Goal: Contribute content: Contribute content

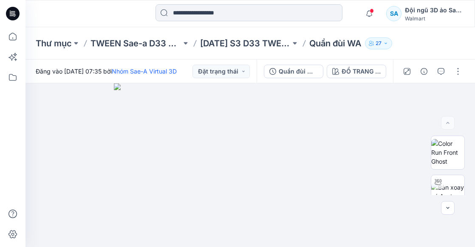
click at [226, 15] on input at bounding box center [248, 12] width 187 height 17
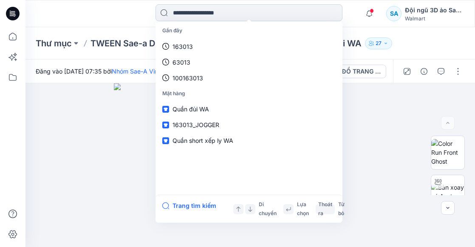
click at [226, 17] on input at bounding box center [248, 12] width 187 height 17
paste input "**********"
type input "**********"
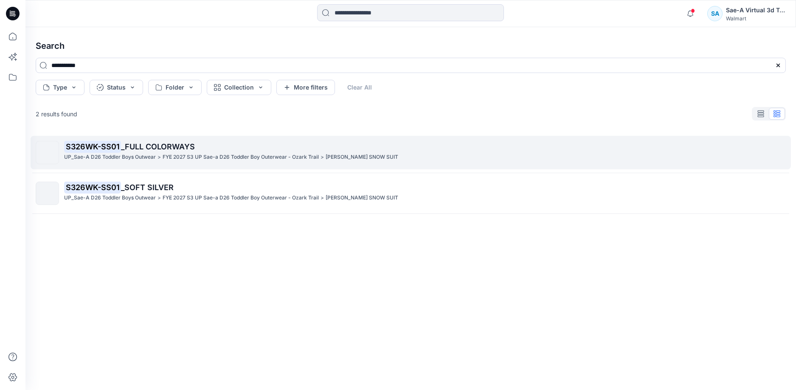
click at [173, 145] on span "_FULL COLORWAYS" at bounding box center [158, 146] width 74 height 9
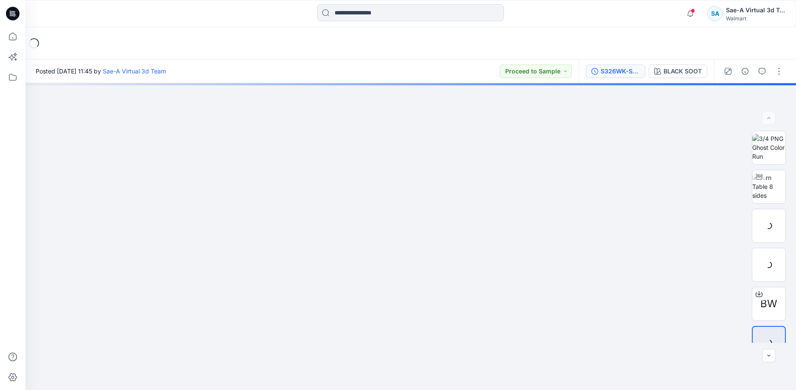
click at [474, 77] on button "S326WK-SS01_FULL COLORWAYS" at bounding box center [615, 72] width 59 height 14
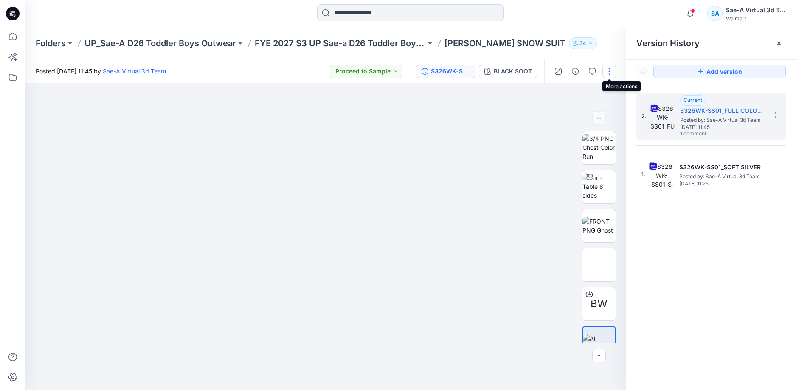
click at [474, 70] on button "button" at bounding box center [610, 72] width 14 height 14
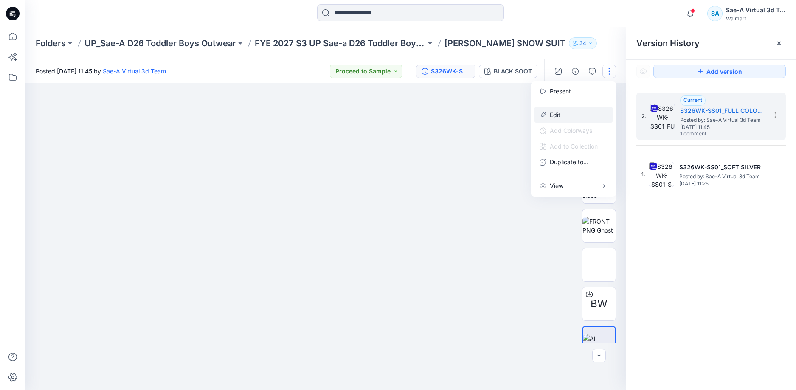
click at [474, 112] on button "Edit" at bounding box center [574, 115] width 78 height 16
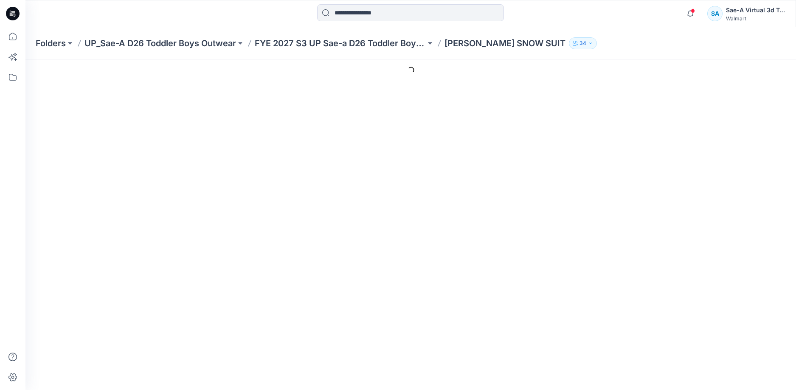
type input "**********"
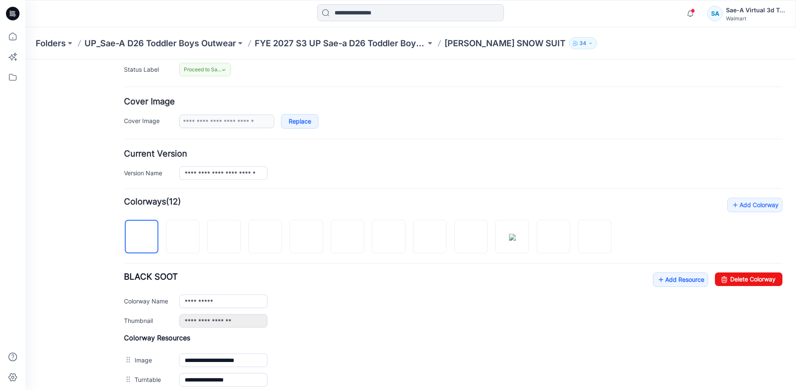
scroll to position [127, 0]
click at [672, 276] on link "Add Resource" at bounding box center [680, 279] width 55 height 14
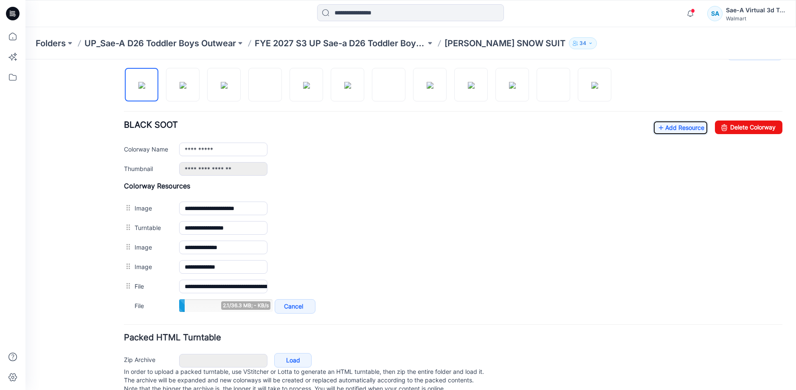
scroll to position [302, 0]
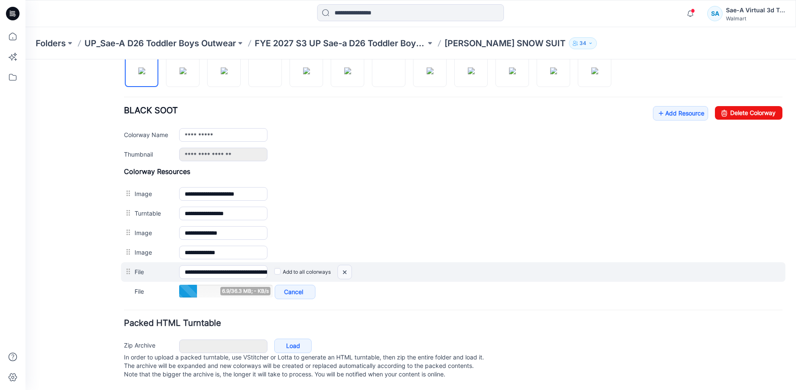
drag, startPoint x: 342, startPoint y: 262, endPoint x: 461, endPoint y: 101, distance: 200.4
click at [342, 265] on img at bounding box center [345, 272] width 14 height 14
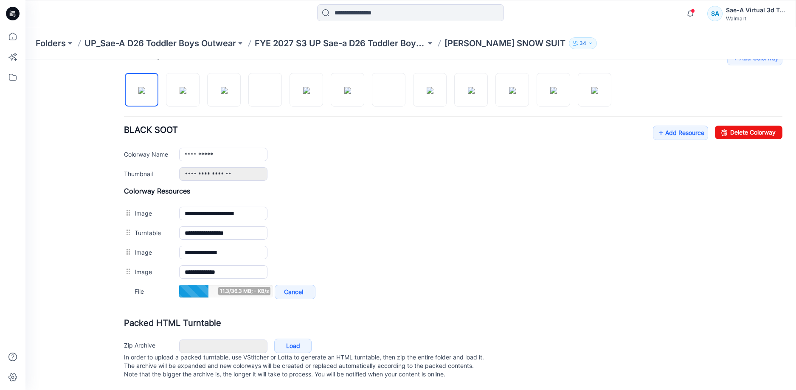
scroll to position [263, 0]
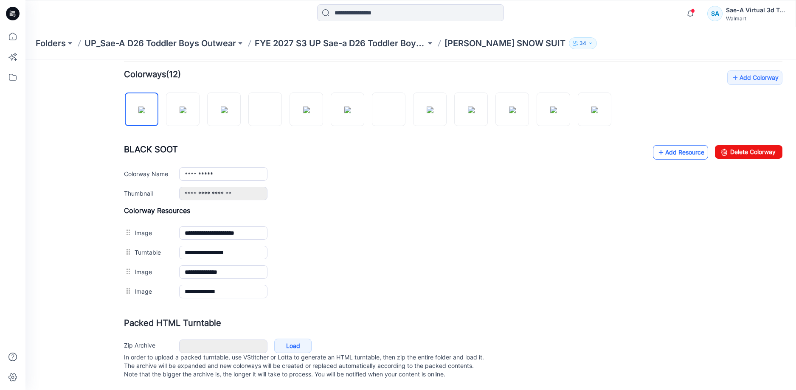
click at [679, 145] on link "Add Resource" at bounding box center [680, 152] width 55 height 14
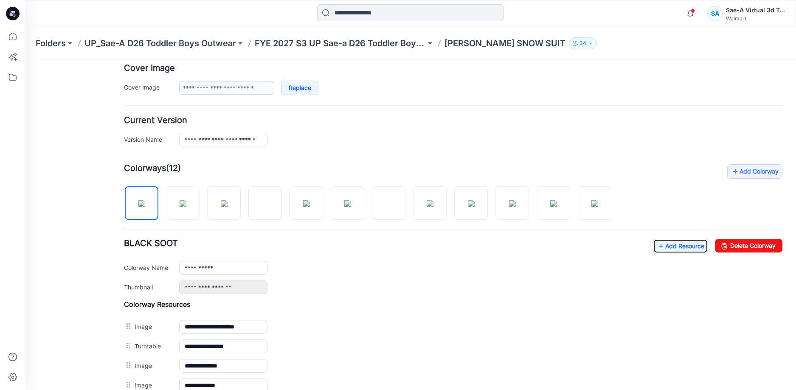
scroll to position [136, 0]
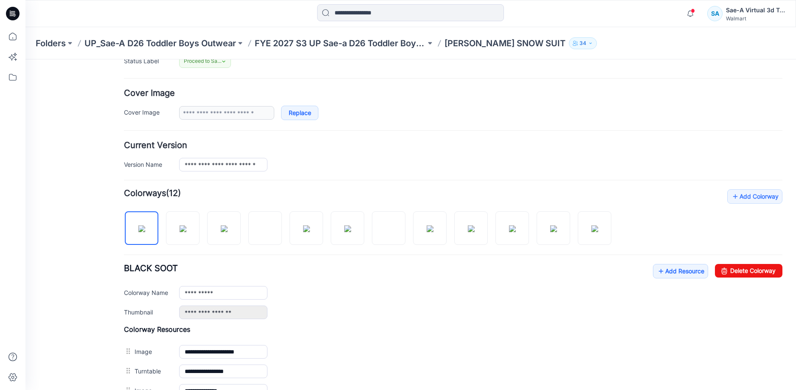
click at [661, 279] on div "**********" at bounding box center [453, 291] width 659 height 55
click at [661, 274] on link "Add Resource" at bounding box center [680, 271] width 55 height 14
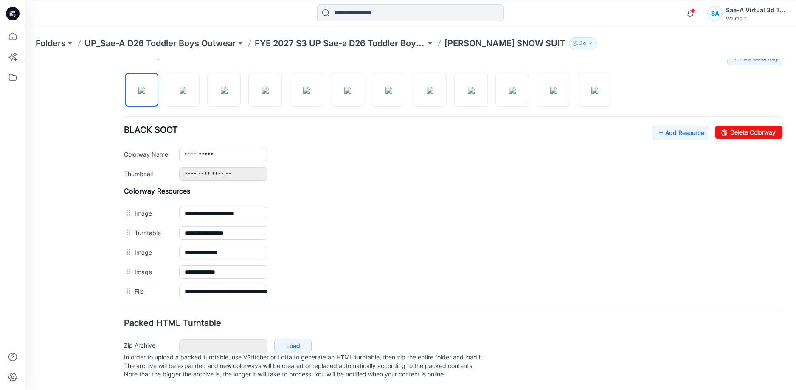
scroll to position [0, 0]
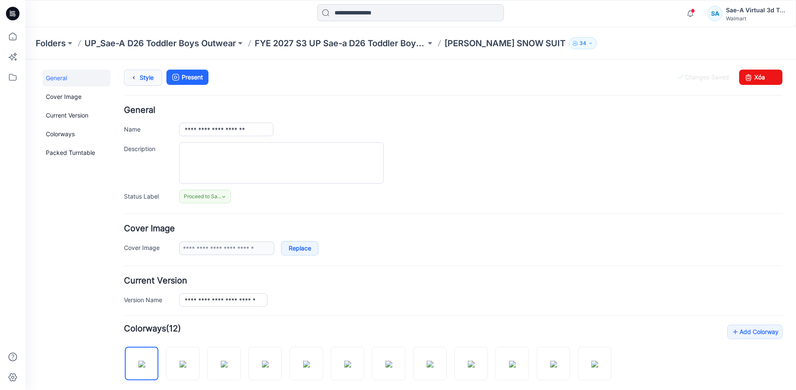
click at [142, 82] on link "Style" at bounding box center [143, 78] width 38 height 16
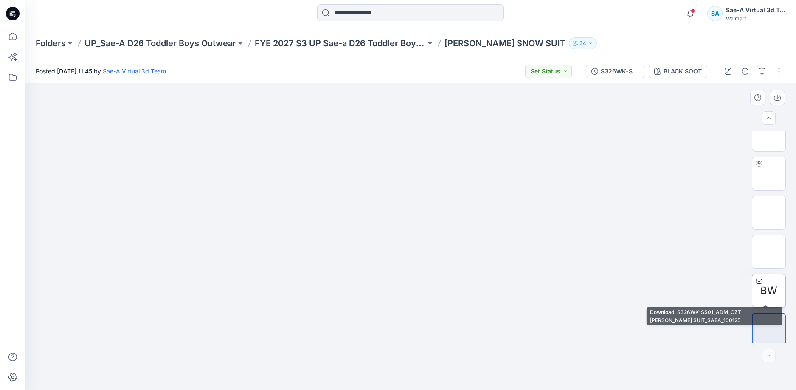
scroll to position [17, 0]
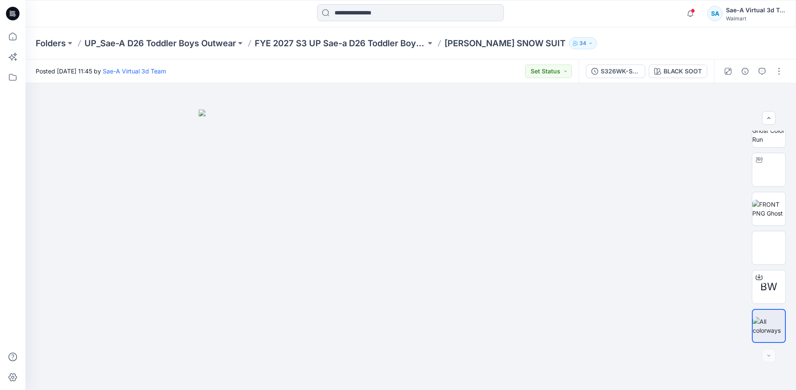
drag, startPoint x: 731, startPoint y: 53, endPoint x: 735, endPoint y: 60, distance: 8.0
click at [731, 53] on div "Folders UP_Sae-A D26 Toddler Boys Outwear FYE 2027 S3 UP Sae-a D26 Toddler Boy …" at bounding box center [410, 43] width 771 height 32
click at [618, 67] on div "S326WK-SS01_FULL COLORWAYS" at bounding box center [620, 71] width 39 height 9
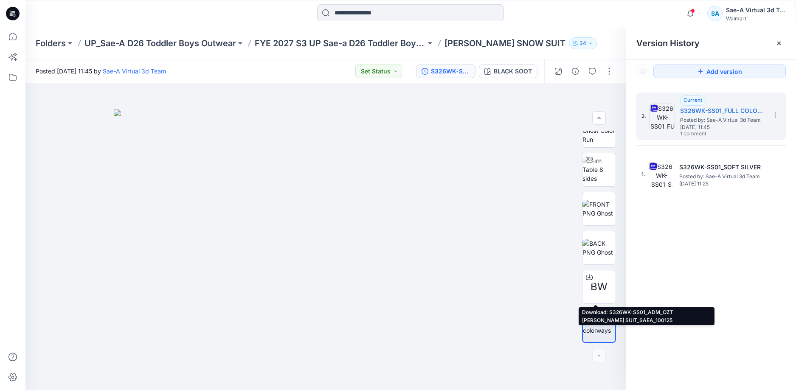
click at [755, 248] on div "2. Current S326WK-SS01_FULL COLORWAYS Posted by: Sae-A Virtual 3d Team Friday, …" at bounding box center [712, 242] width 170 height 319
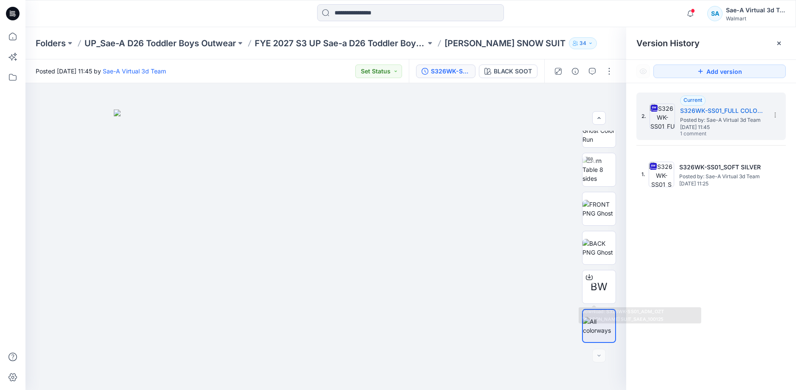
click at [754, 249] on div "2. Current S326WK-SS01_FULL COLORWAYS Posted by: Sae-A Virtual 3d Team Friday, …" at bounding box center [712, 242] width 170 height 319
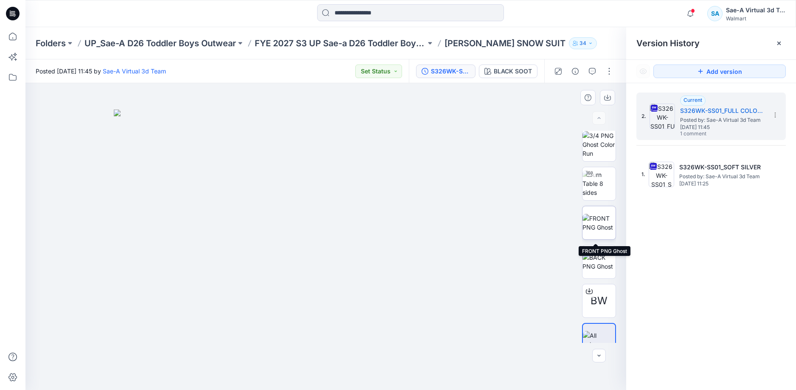
scroll to position [0, 0]
click at [697, 13] on icon "button" at bounding box center [691, 13] width 16 height 17
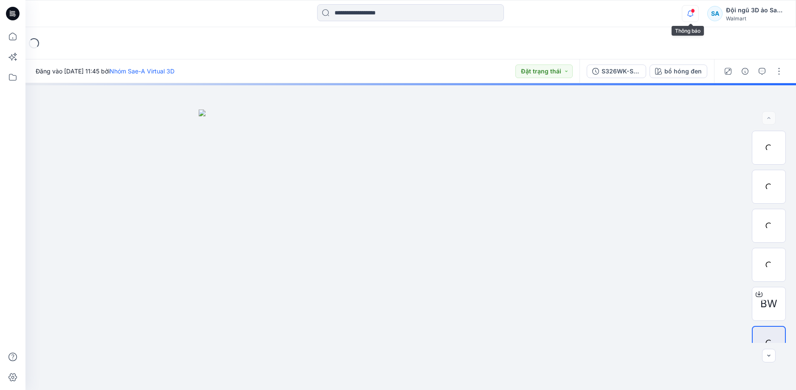
click at [696, 12] on icon "button" at bounding box center [691, 13] width 16 height 17
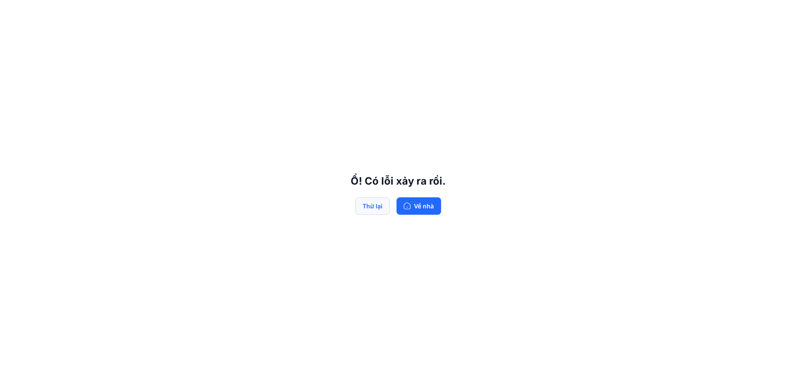
click at [367, 203] on font "Thử lại" at bounding box center [373, 206] width 20 height 7
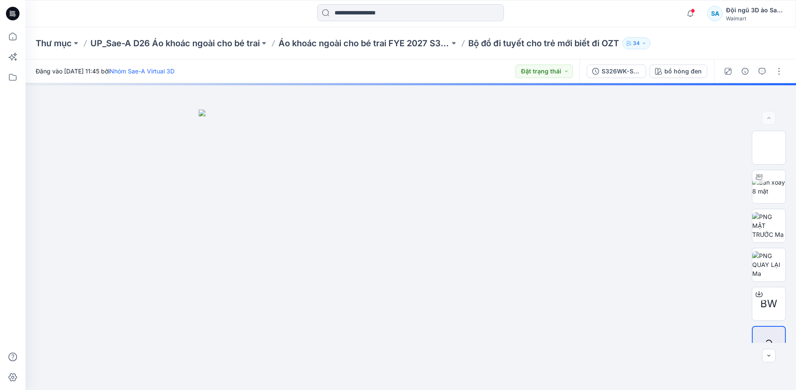
click at [688, 5] on div "Thông báo Kiểu dáng WA PLEATS SKIRT của bạn đã được cập nhật với phiên bản WA P…" at bounding box center [734, 13] width 104 height 19
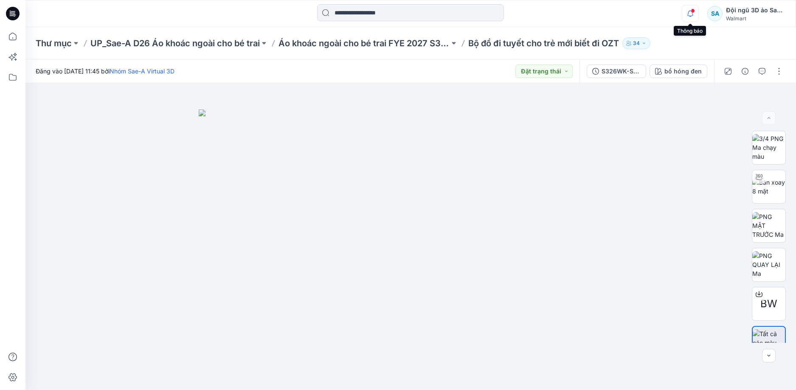
click at [692, 14] on icon "button" at bounding box center [691, 13] width 16 height 17
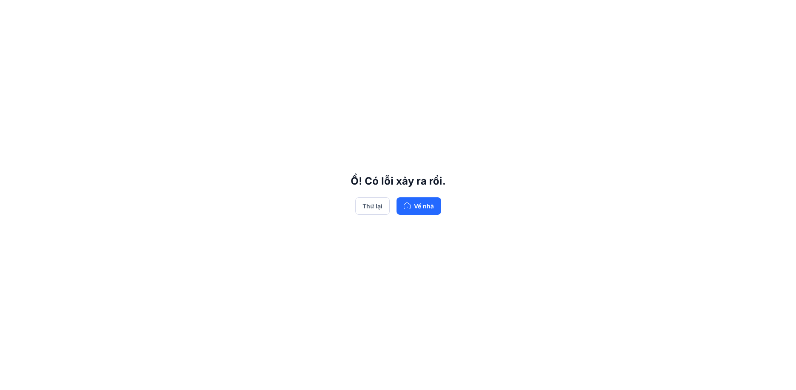
click at [442, 205] on div "Ồ! Có lỗi xảy ra rồi. Thử lại Về nhà" at bounding box center [398, 195] width 796 height 390
click at [436, 206] on button "Về nhà" at bounding box center [419, 206] width 45 height 17
click at [428, 208] on font "Về nhà" at bounding box center [424, 206] width 20 height 7
click at [371, 203] on font "Thử lại" at bounding box center [373, 206] width 20 height 7
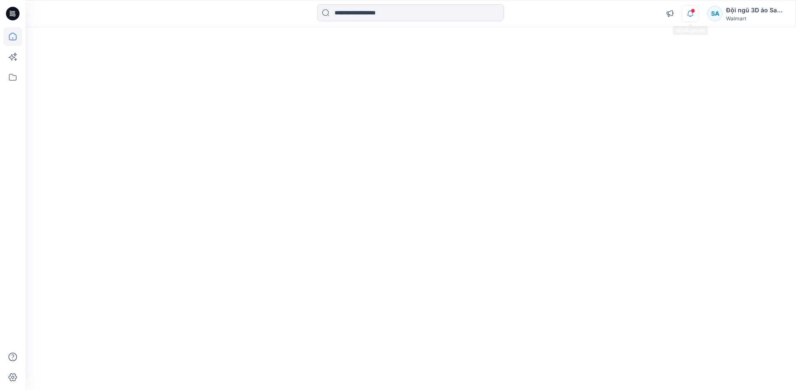
click at [690, 12] on icon "button" at bounding box center [691, 13] width 16 height 17
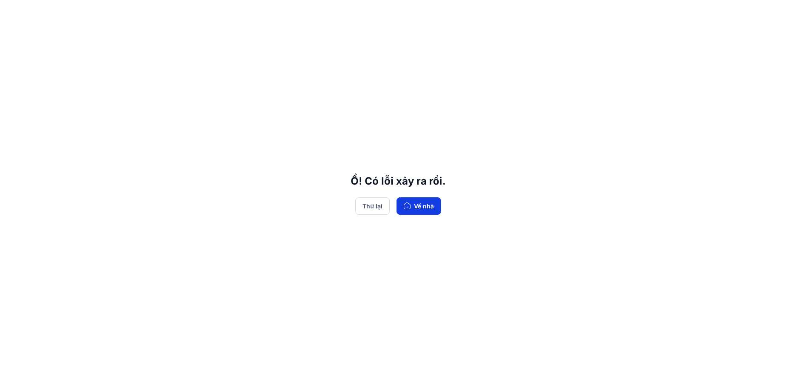
click at [412, 204] on button "Về nhà" at bounding box center [419, 206] width 45 height 17
click at [414, 208] on button "Go Home" at bounding box center [416, 206] width 51 height 17
click at [401, 208] on icon "button" at bounding box center [401, 207] width 0 height 1
click at [369, 207] on button "Retry" at bounding box center [369, 206] width 30 height 17
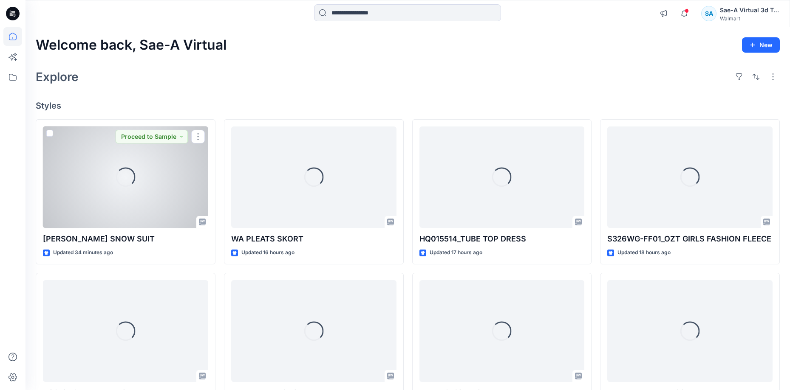
click at [130, 190] on div "Loading..." at bounding box center [125, 178] width 165 height 102
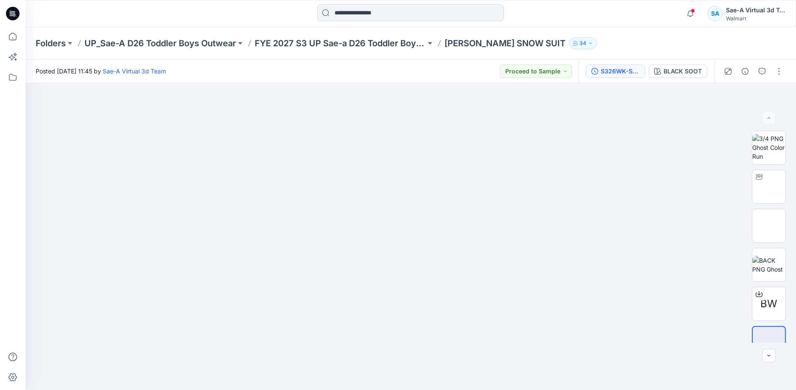
click at [618, 73] on div "S326WK-SS01_FULL COLORWAYS" at bounding box center [620, 71] width 39 height 9
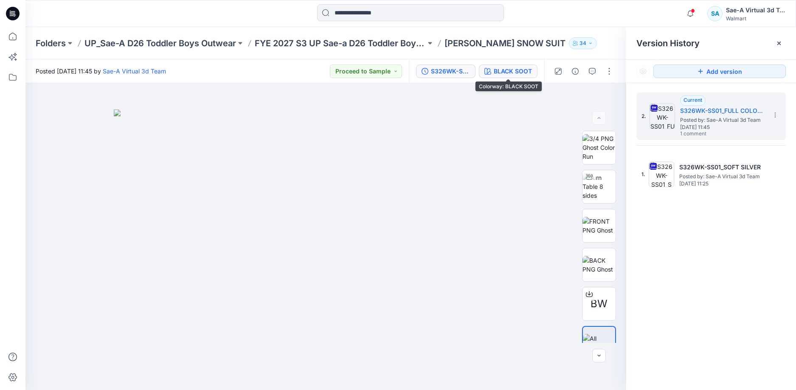
click at [514, 68] on div "BLACK SOOT" at bounding box center [513, 71] width 38 height 9
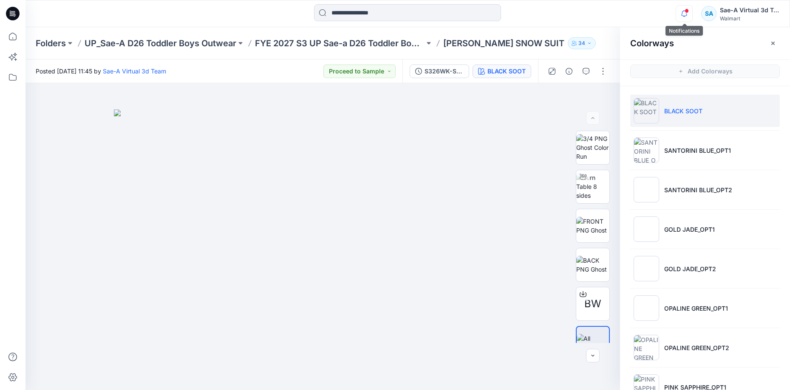
click at [683, 10] on icon "button" at bounding box center [684, 13] width 16 height 17
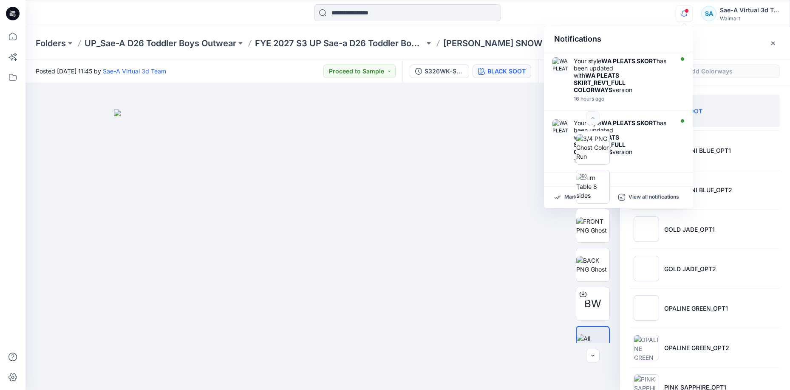
click at [685, 15] on icon "button" at bounding box center [684, 13] width 16 height 17
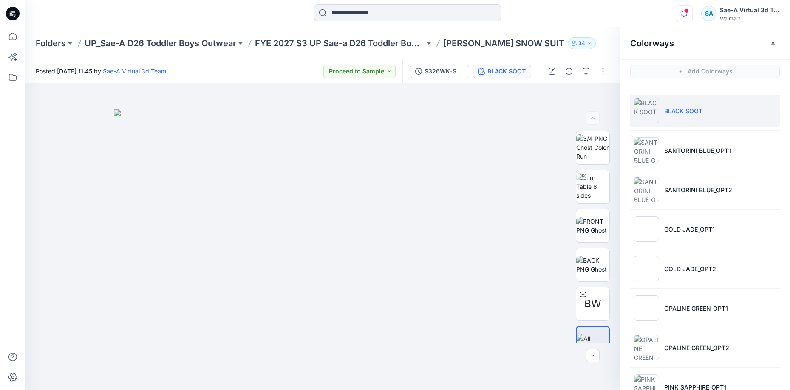
click at [685, 15] on icon "button" at bounding box center [684, 13] width 16 height 17
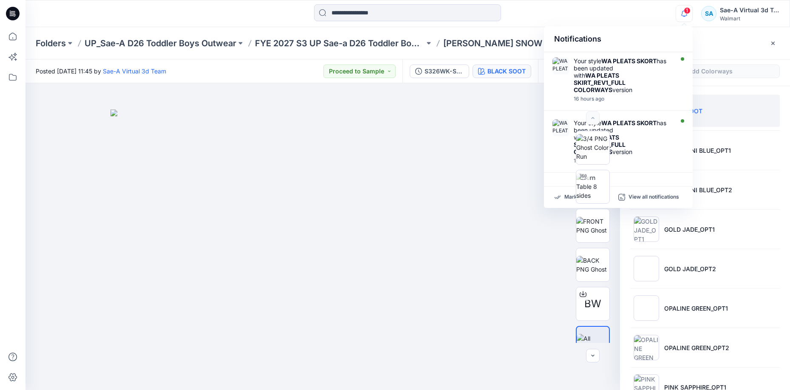
click at [688, 21] on icon "button" at bounding box center [684, 13] width 16 height 17
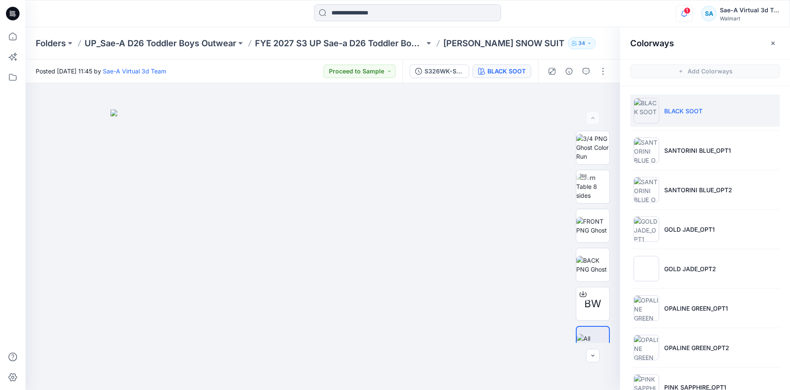
click at [684, 14] on icon "button" at bounding box center [684, 13] width 16 height 17
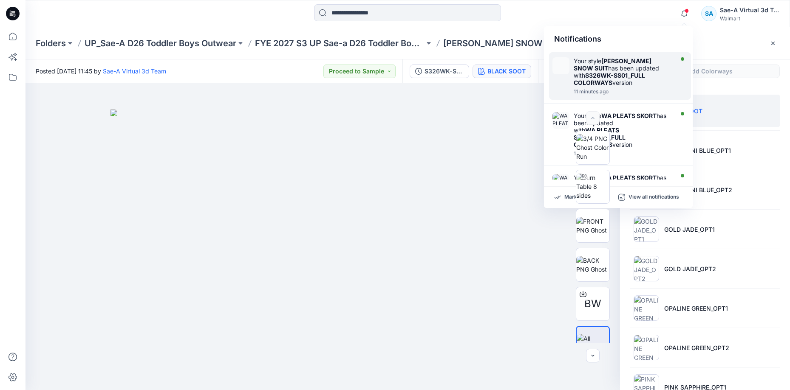
click at [632, 72] on strong "S326WK-SS01_FULL COLORWAYS" at bounding box center [608, 79] width 71 height 14
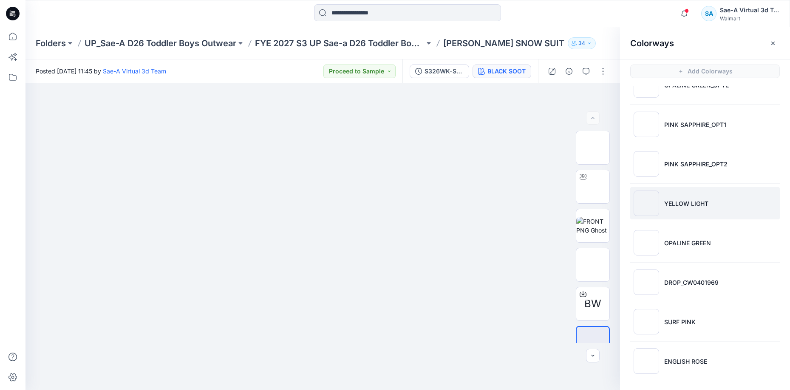
scroll to position [3, 0]
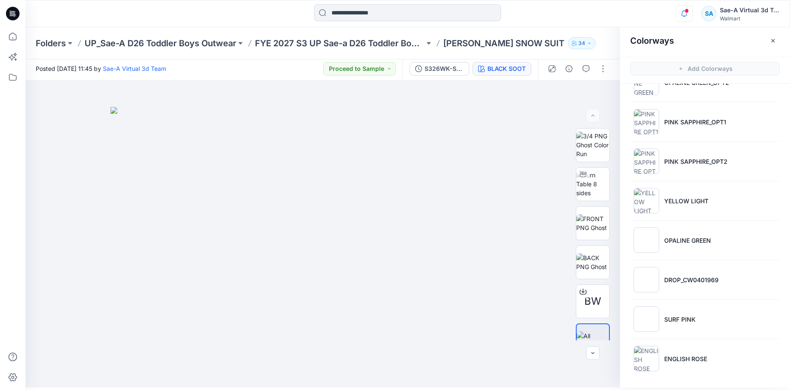
click at [690, 21] on icon "button" at bounding box center [684, 13] width 16 height 17
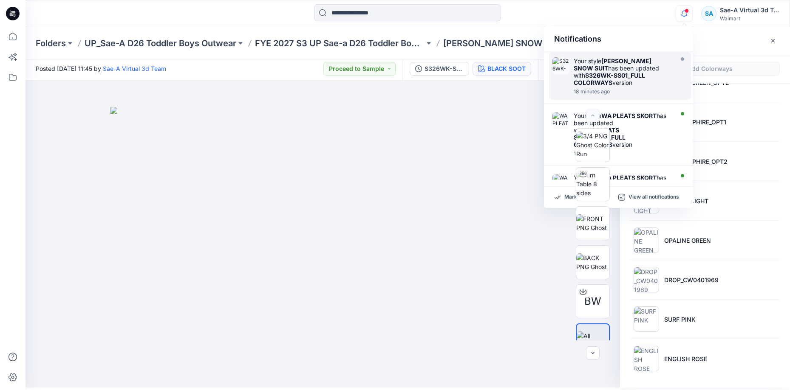
click at [634, 68] on div "Your style OZT TODDLER SNOW SUIT has been updated with S326WK-SS01_FULL COLORWA…" at bounding box center [622, 71] width 98 height 29
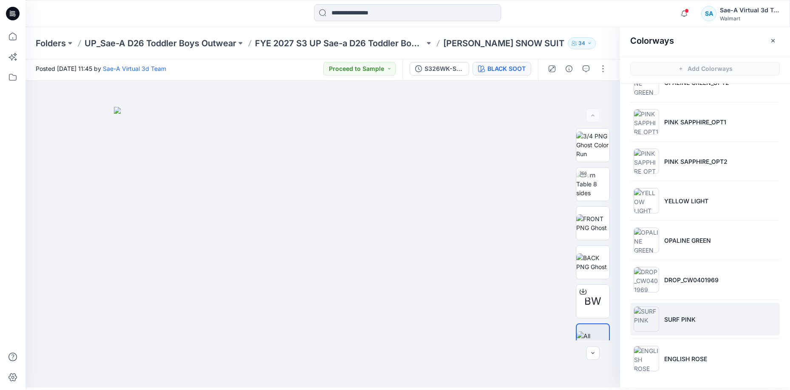
click at [673, 319] on p "SURF PINK" at bounding box center [679, 319] width 31 height 9
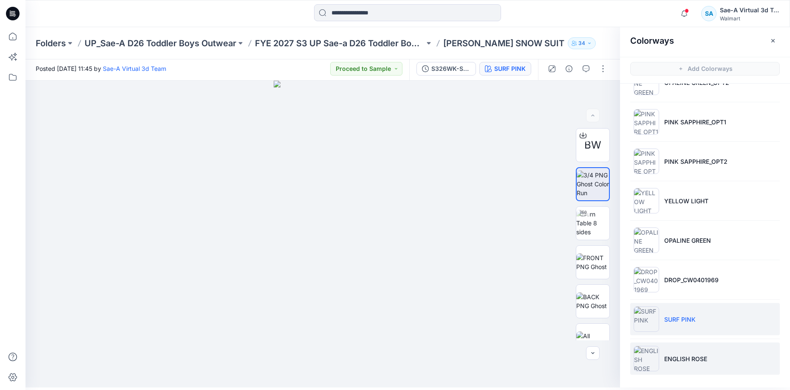
click at [666, 348] on li "ENGLISH ROSE" at bounding box center [705, 359] width 150 height 32
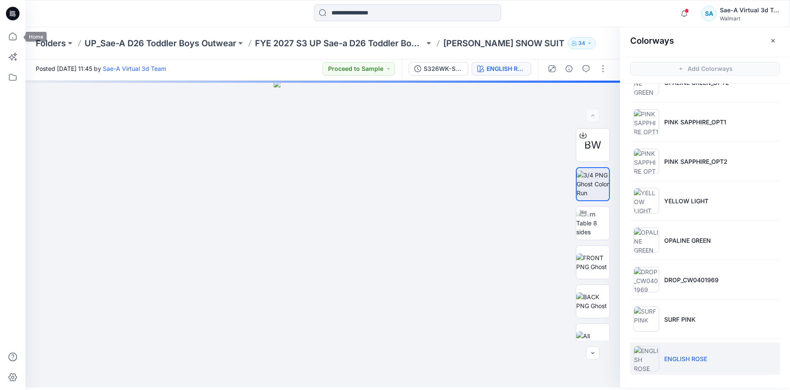
click at [15, 11] on icon at bounding box center [13, 11] width 4 height 0
